Goal: Browse casually

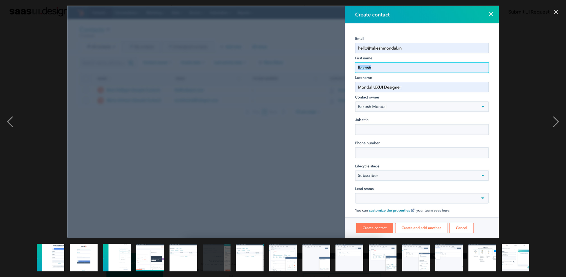
scroll to position [201, 0]
click at [9, 125] on div "previous image" at bounding box center [10, 122] width 20 height 233
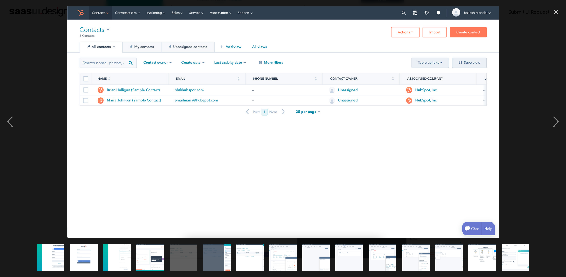
click at [9, 125] on div "previous image" at bounding box center [10, 122] width 20 height 233
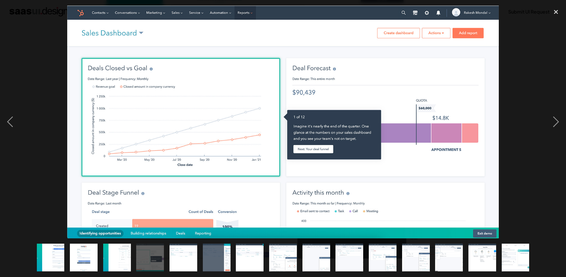
click at [9, 125] on div "previous image" at bounding box center [10, 122] width 20 height 233
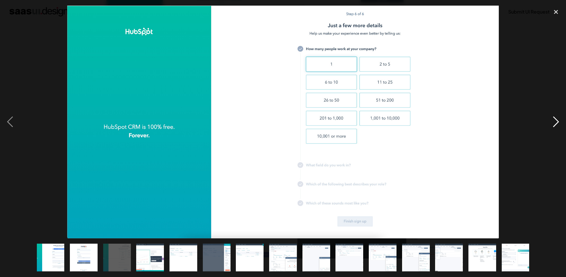
click at [552, 124] on div "next image" at bounding box center [556, 122] width 20 height 233
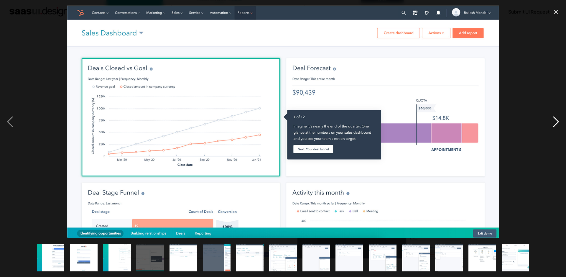
click at [552, 124] on div "next image" at bounding box center [556, 122] width 20 height 233
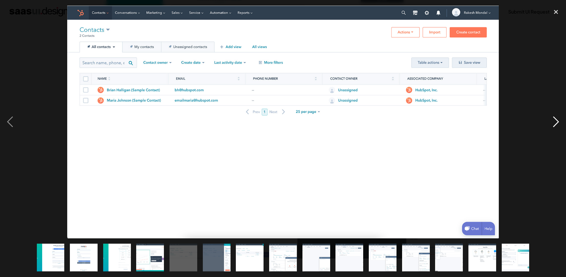
click at [552, 124] on div "next image" at bounding box center [556, 122] width 20 height 233
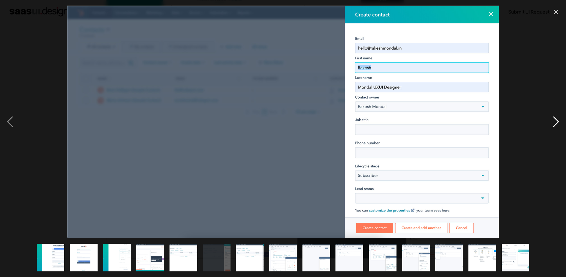
click at [552, 124] on div "next image" at bounding box center [556, 122] width 20 height 233
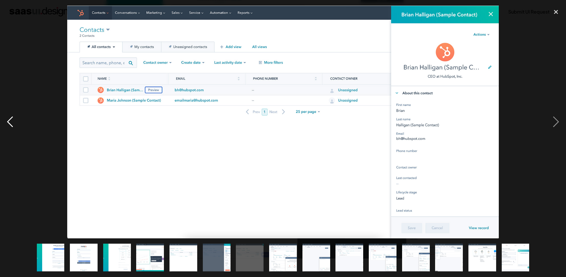
click at [8, 128] on div "previous image" at bounding box center [10, 122] width 20 height 233
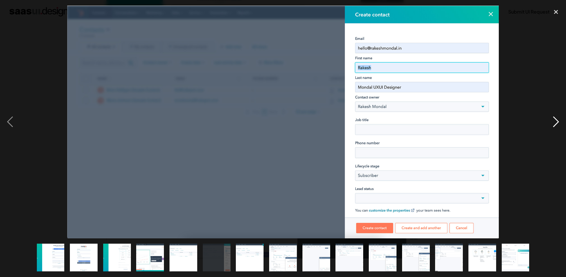
click at [555, 119] on div "next image" at bounding box center [556, 122] width 20 height 233
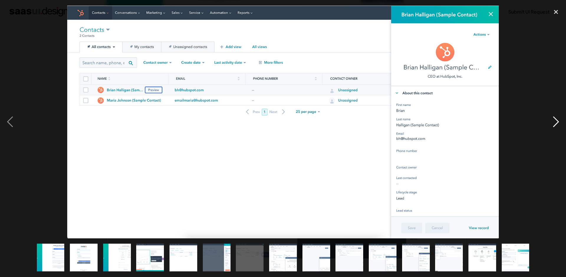
click at [555, 119] on div "next image" at bounding box center [556, 122] width 20 height 233
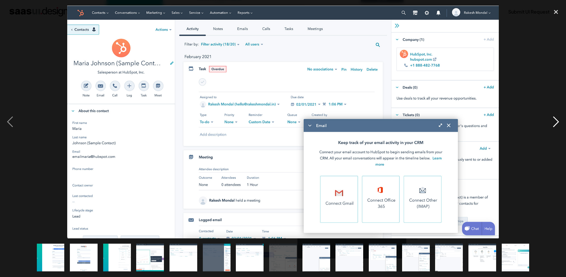
click at [556, 118] on div "next image" at bounding box center [556, 122] width 20 height 233
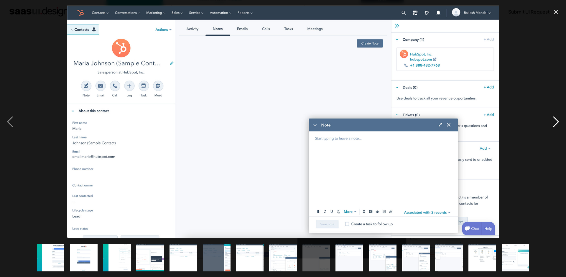
click at [556, 118] on div "next image" at bounding box center [556, 122] width 20 height 233
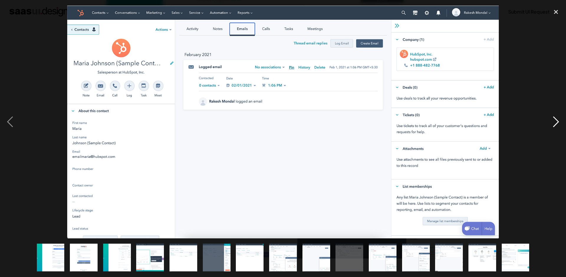
click at [556, 118] on div "next image" at bounding box center [556, 122] width 20 height 233
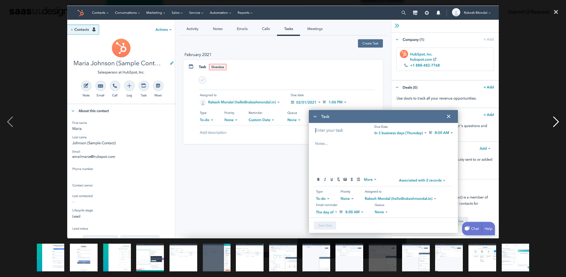
click at [556, 118] on div "next image" at bounding box center [556, 122] width 20 height 233
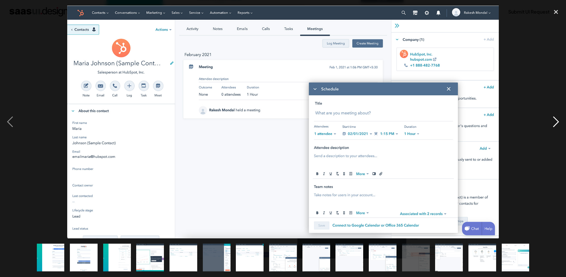
click at [556, 118] on div "next image" at bounding box center [556, 122] width 20 height 233
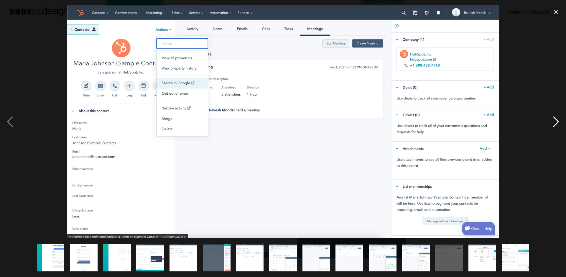
click at [556, 118] on div "next image" at bounding box center [556, 122] width 20 height 233
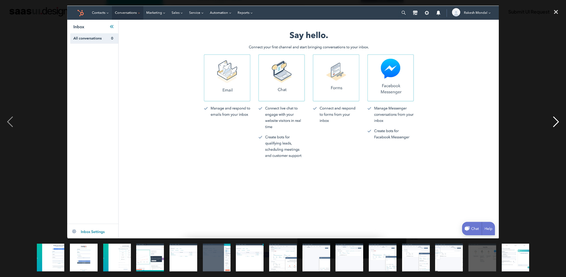
click at [556, 118] on div "next image" at bounding box center [556, 122] width 20 height 233
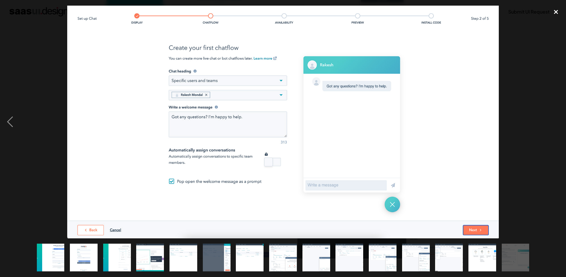
click at [561, 9] on div "close lightbox" at bounding box center [556, 12] width 20 height 13
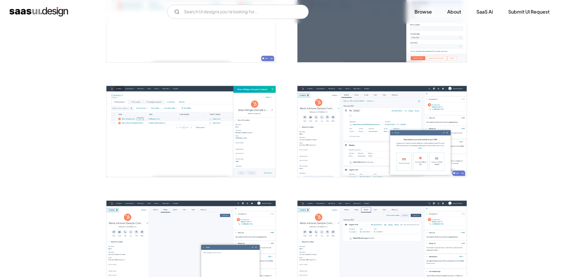
scroll to position [417, 0]
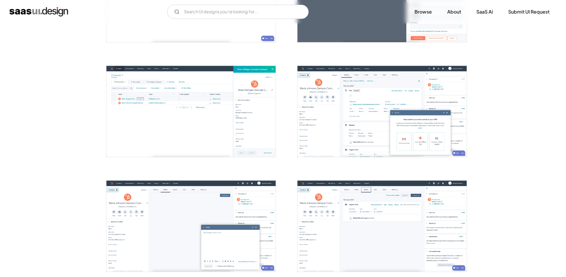
click at [408, 130] on img "open lightbox" at bounding box center [382, 111] width 169 height 91
